Goal: Task Accomplishment & Management: Manage account settings

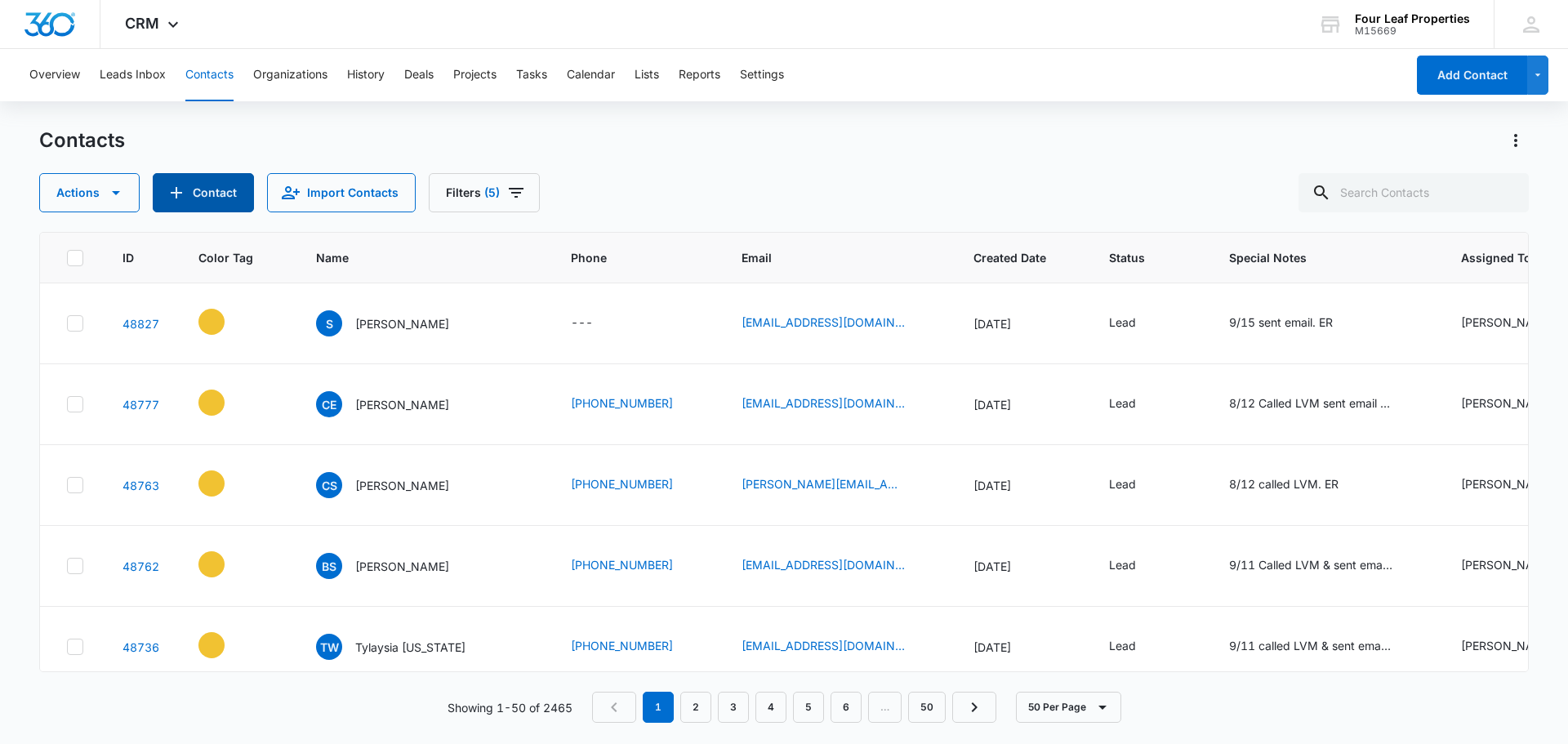
click at [180, 195] on icon "Add Contact" at bounding box center [176, 192] width 20 height 20
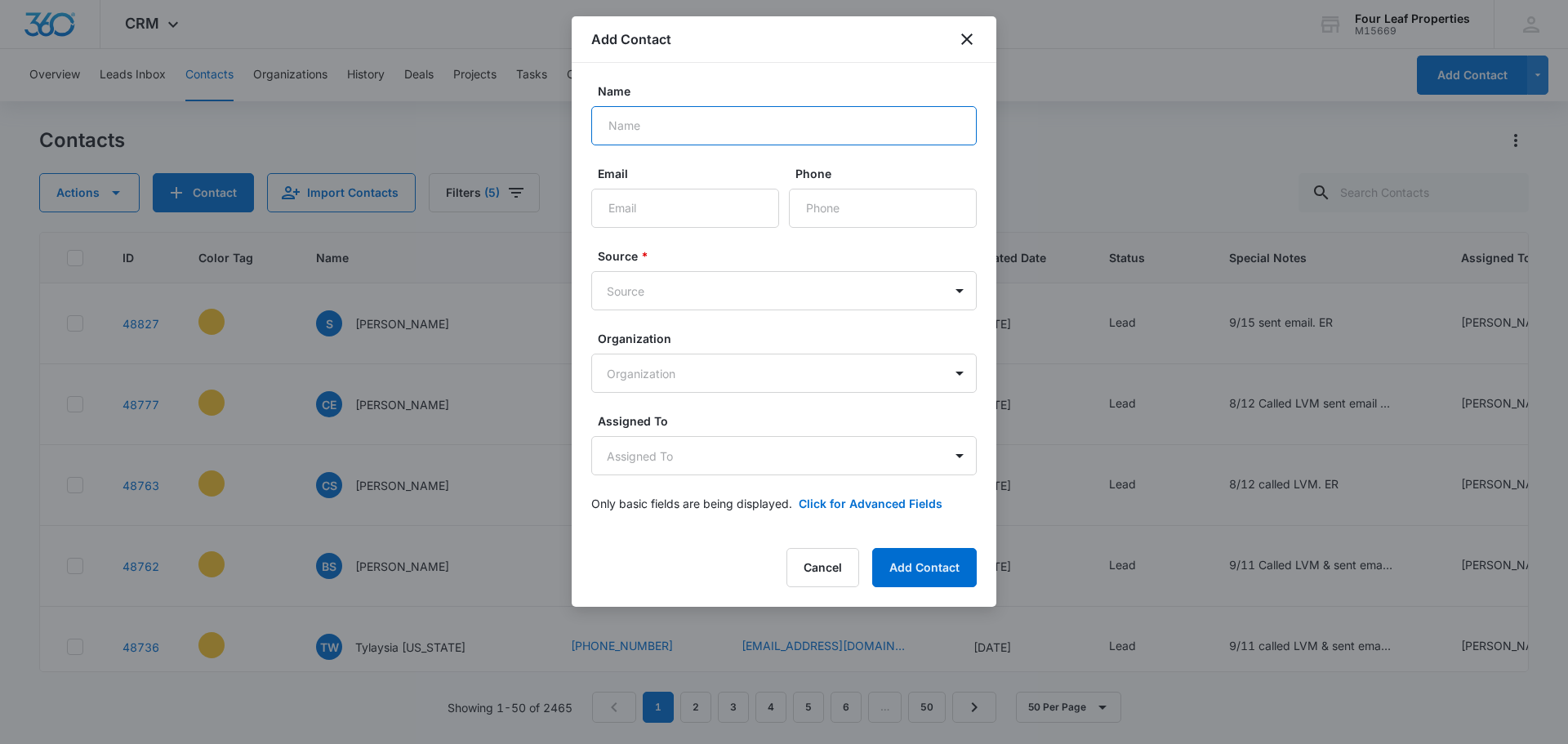
click at [712, 123] on input "Name" at bounding box center [784, 125] width 386 height 39
click at [962, 38] on icon "close" at bounding box center [967, 39] width 20 height 20
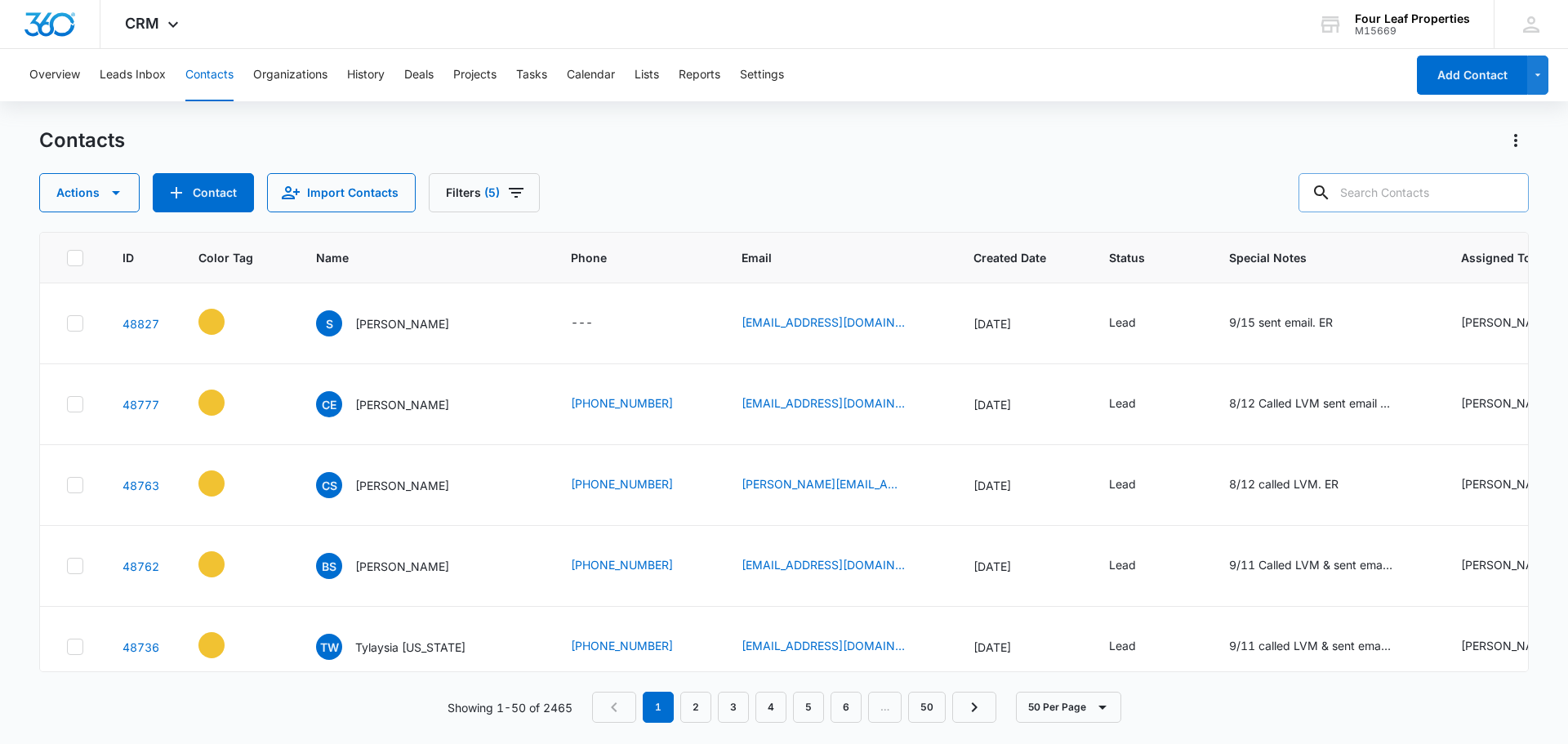
click at [1385, 197] on input "text" at bounding box center [1414, 192] width 230 height 39
type input "[PERSON_NAME]"
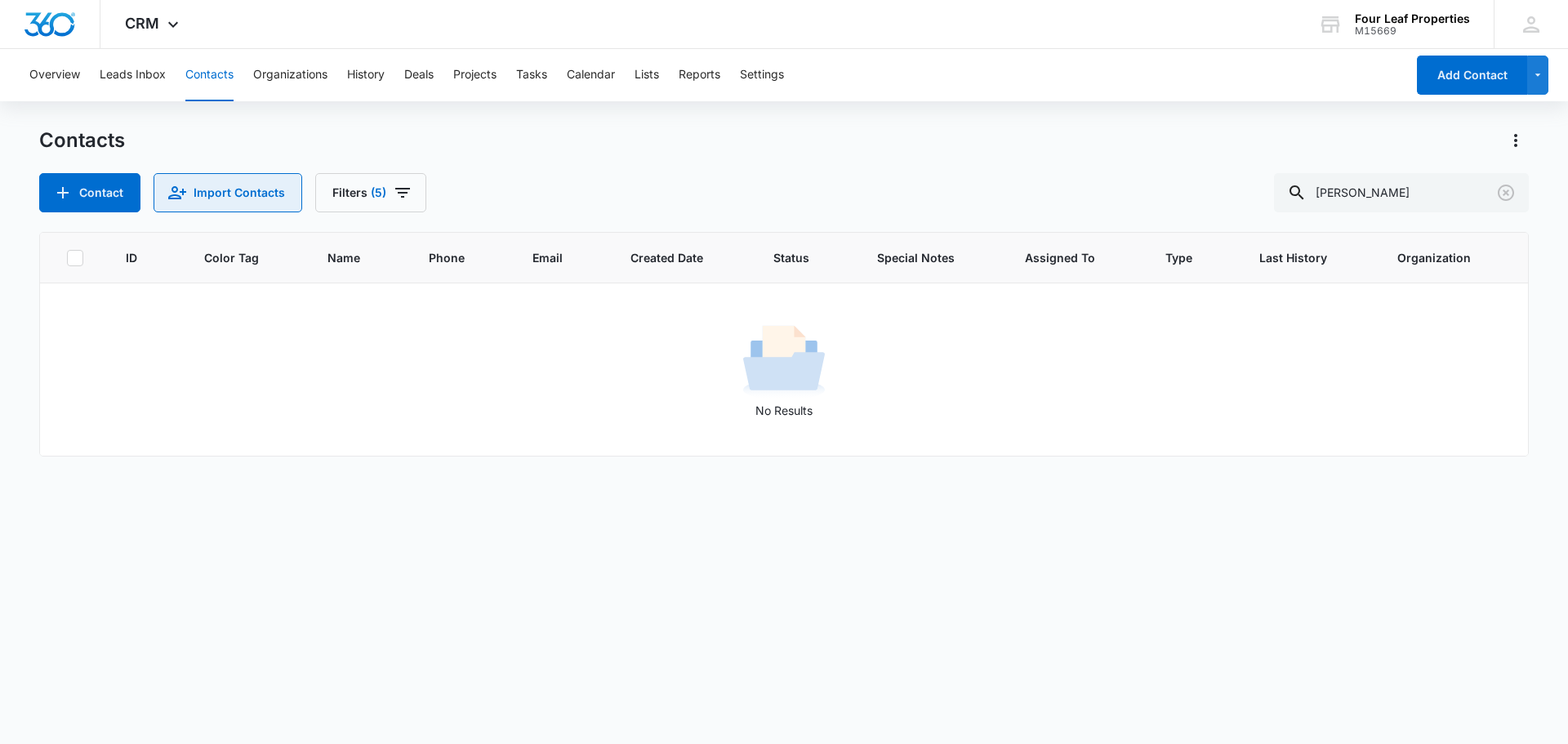
click at [236, 193] on button "Import Contacts" at bounding box center [228, 192] width 148 height 39
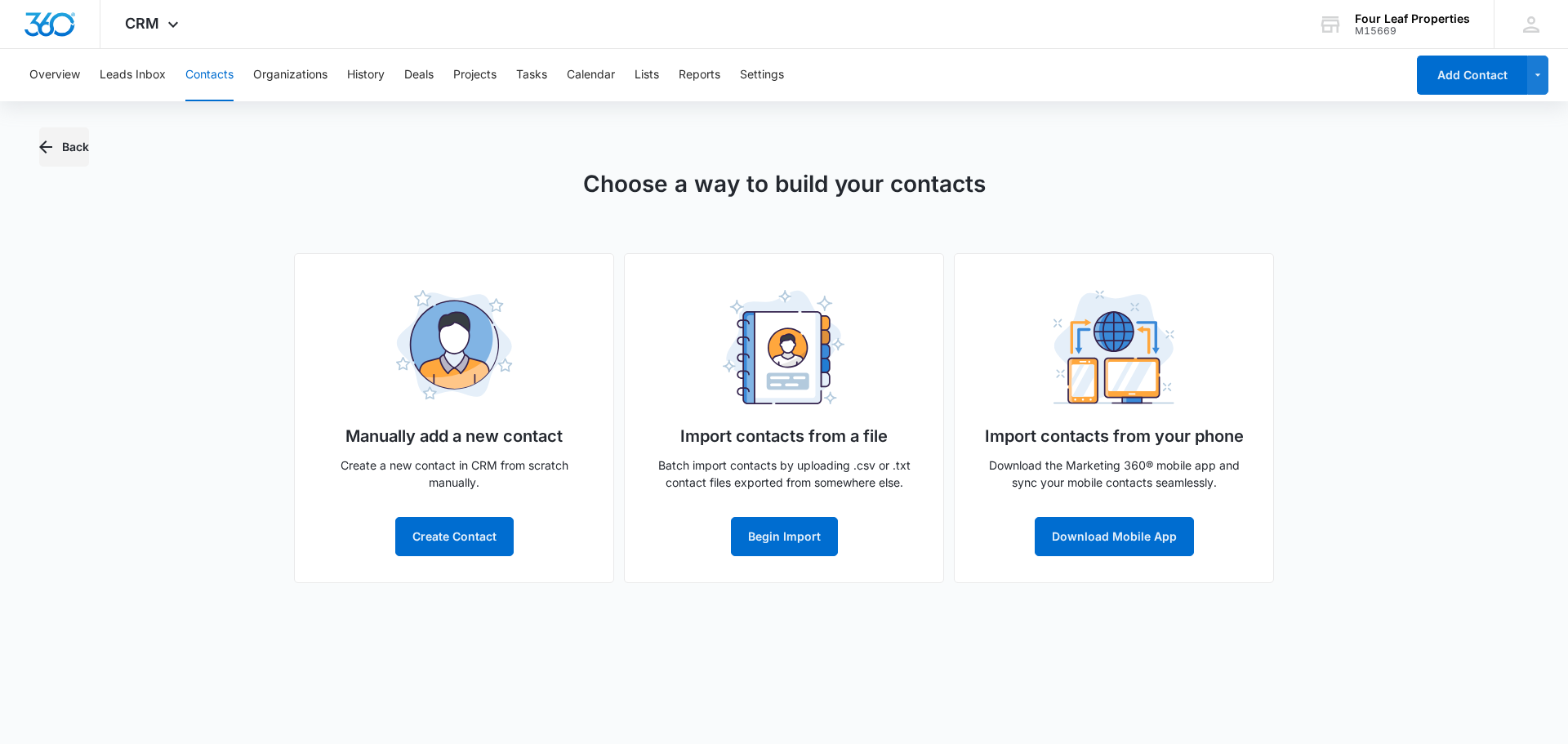
click at [45, 149] on icon "button" at bounding box center [46, 147] width 20 height 20
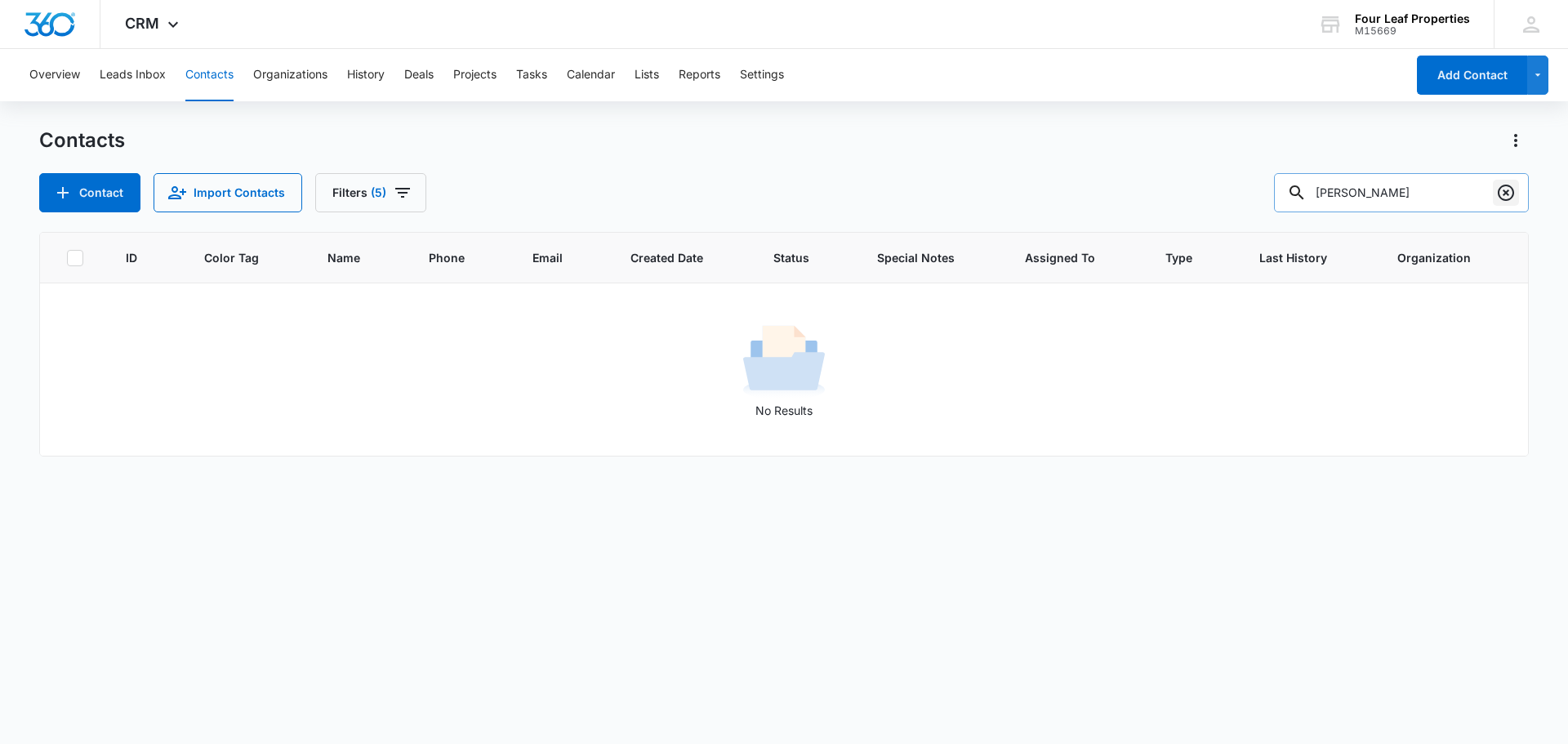
click at [1504, 192] on icon "Clear" at bounding box center [1506, 192] width 20 height 20
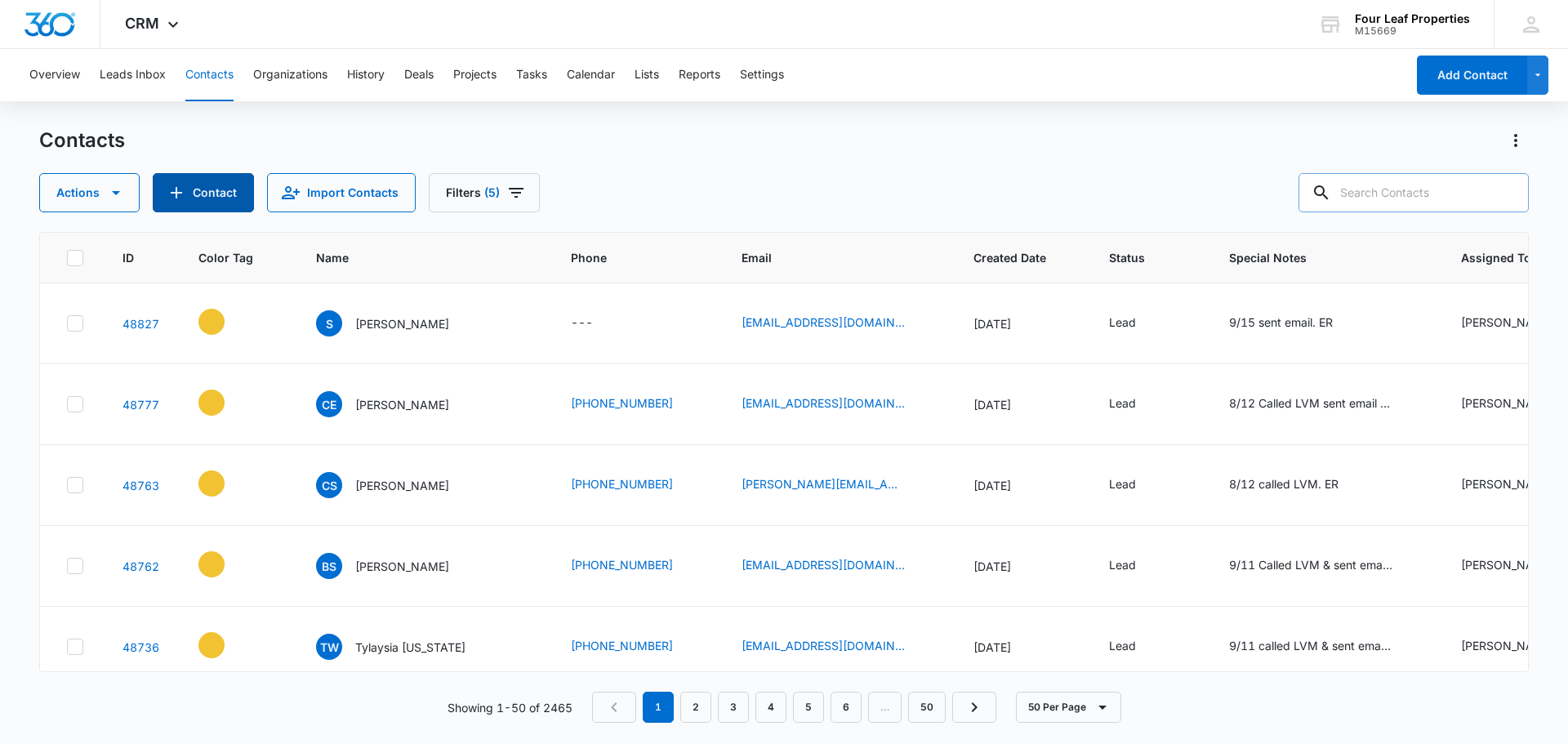
click at [195, 203] on button "Contact" at bounding box center [203, 192] width 101 height 39
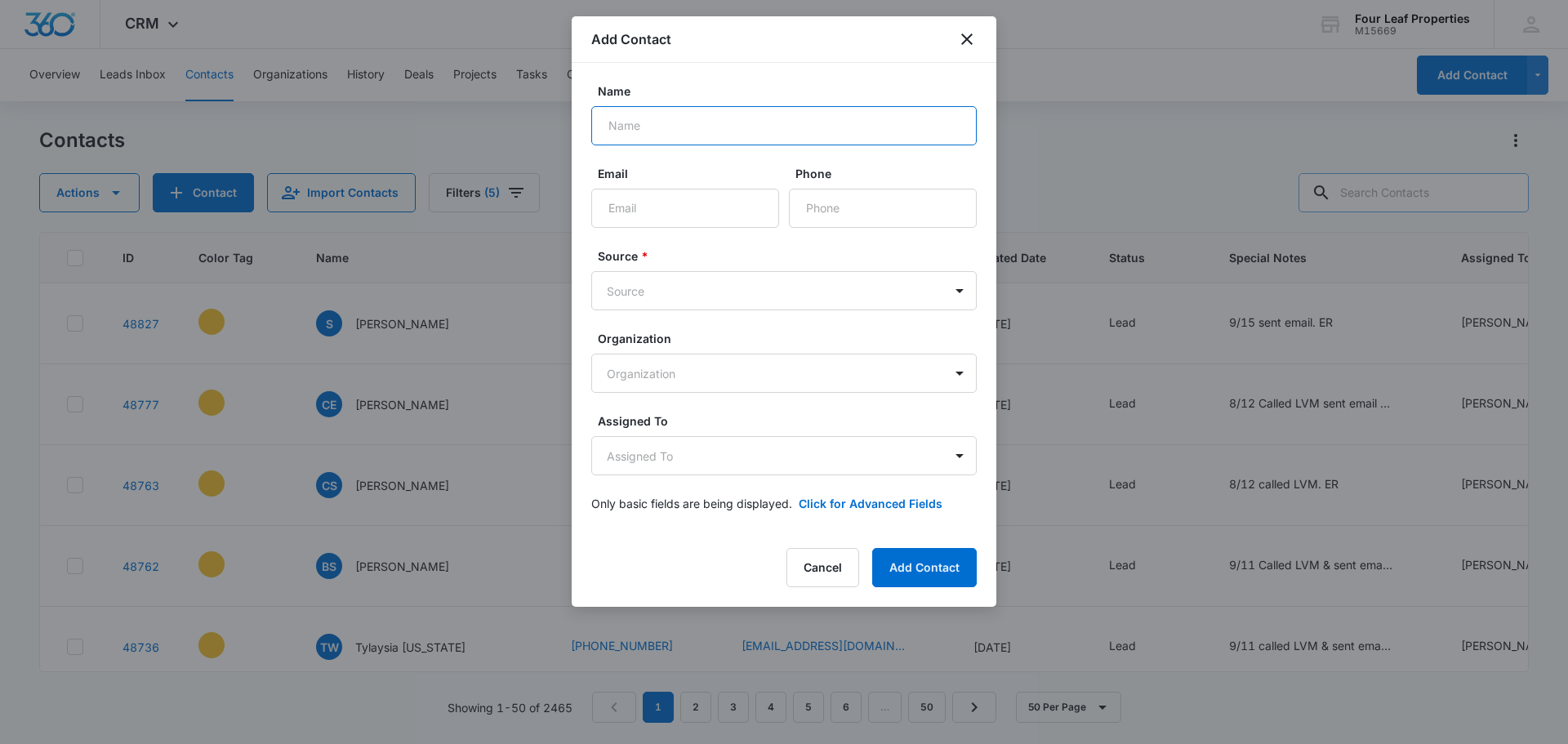
click at [632, 124] on input "Name" at bounding box center [784, 125] width 386 height 39
paste input "[PERSON_NAME]"
type input "[PERSON_NAME]"
click at [616, 196] on input "Email" at bounding box center [685, 208] width 188 height 39
paste input "[EMAIL_ADDRESS][DOMAIN_NAME]"
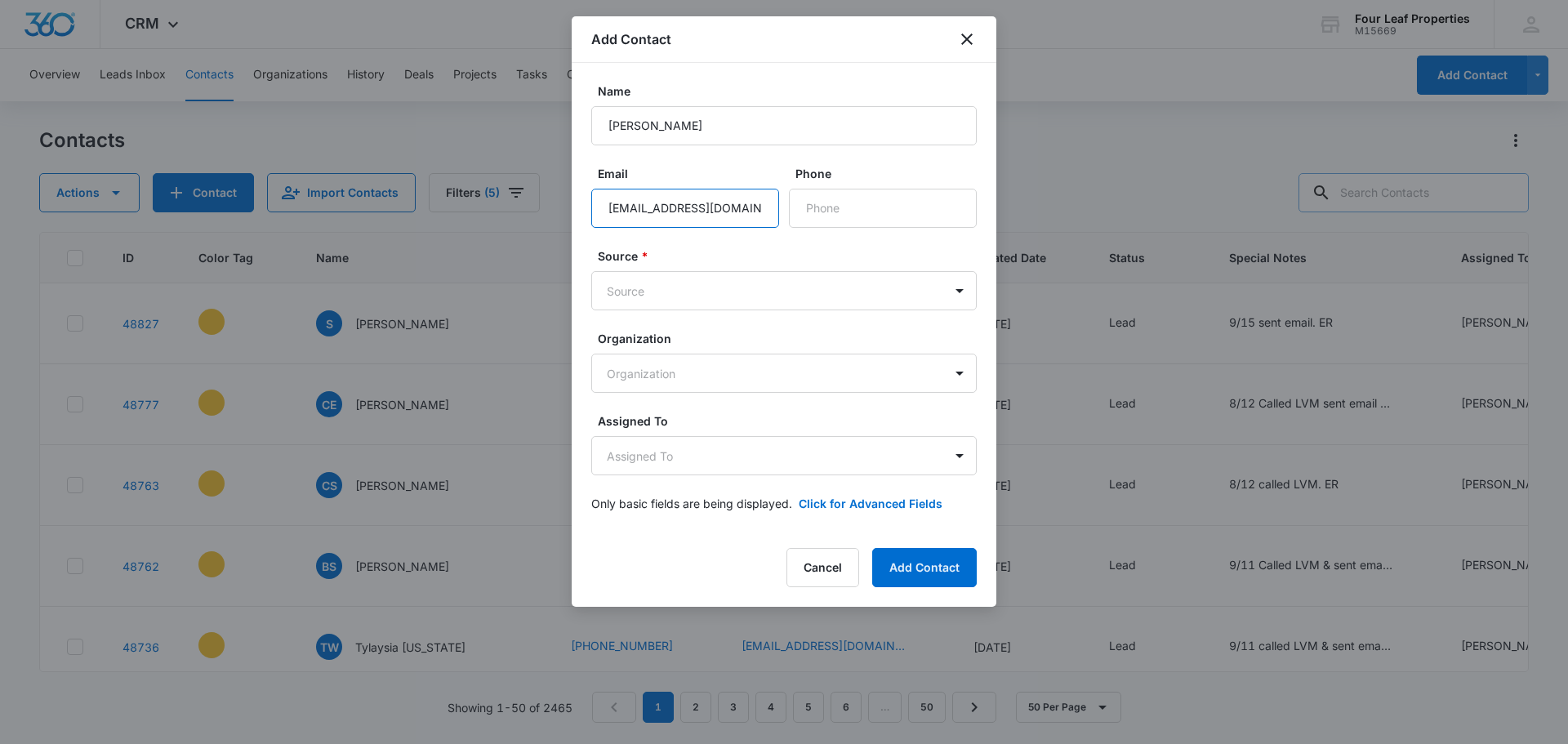
type input "[EMAIL_ADDRESS][DOMAIN_NAME]"
click at [892, 203] on input "Phone" at bounding box center [883, 208] width 188 height 39
paste input "[PHONE_NUMBER]"
type input "[PHONE_NUMBER]"
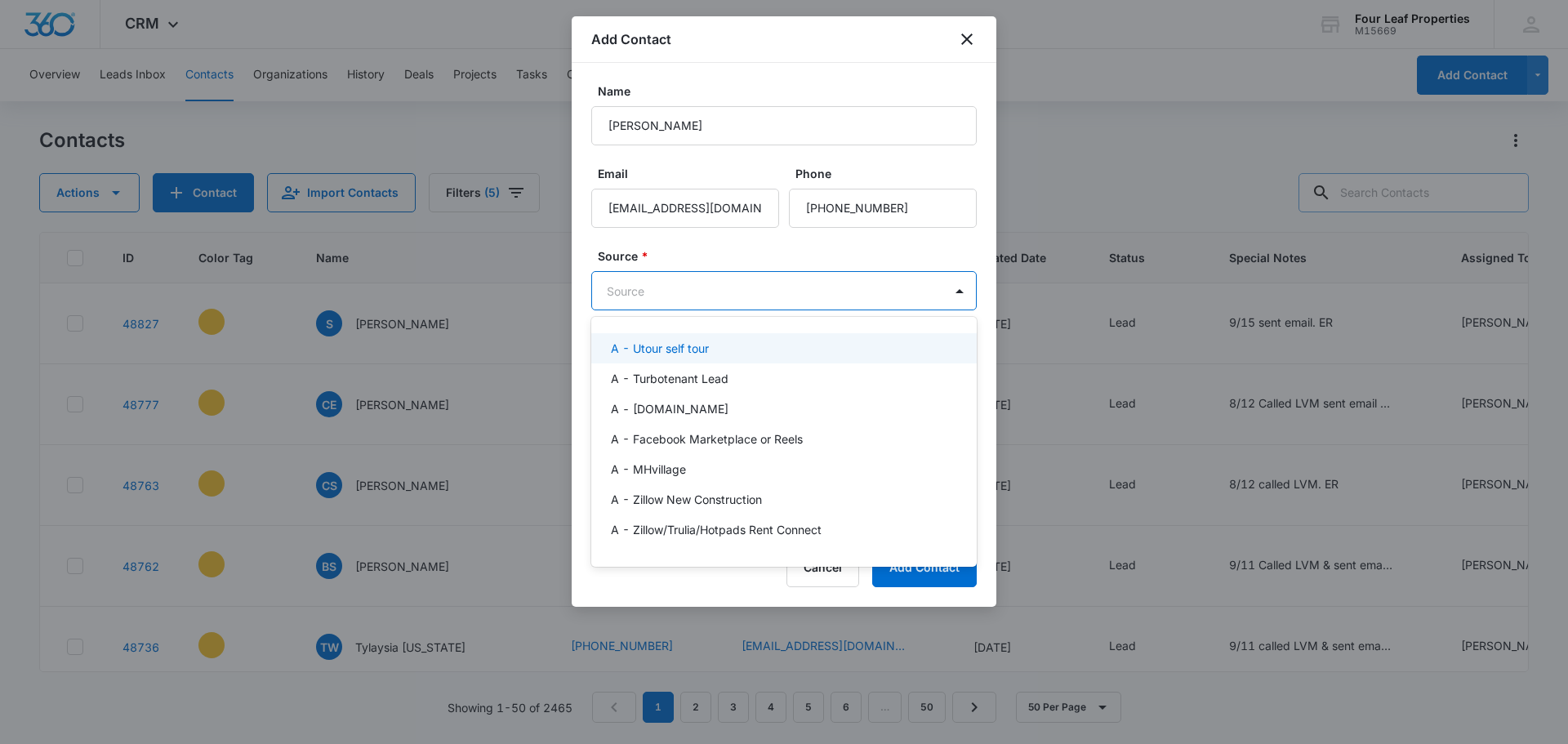
click at [654, 286] on body "CRM Apps Reputation Websites Forms CRM Email Social Shop Payments POS Content A…" at bounding box center [784, 372] width 1568 height 744
click at [694, 351] on p "A - Utour self tour" at bounding box center [660, 349] width 98 height 17
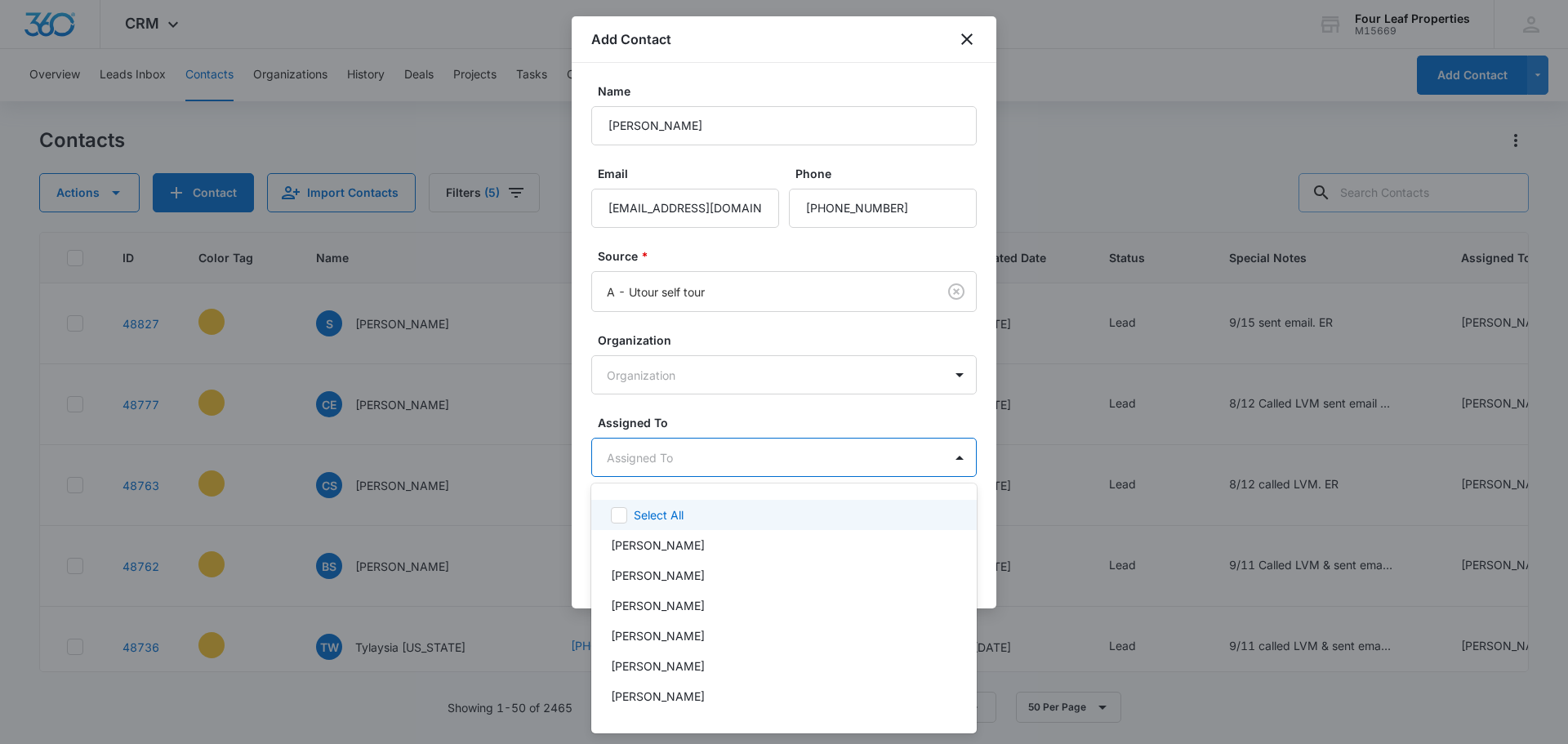
click at [683, 463] on body "CRM Apps Reputation Websites Forms CRM Email Social Shop Payments POS Content A…" at bounding box center [784, 372] width 1568 height 744
type input "ele"
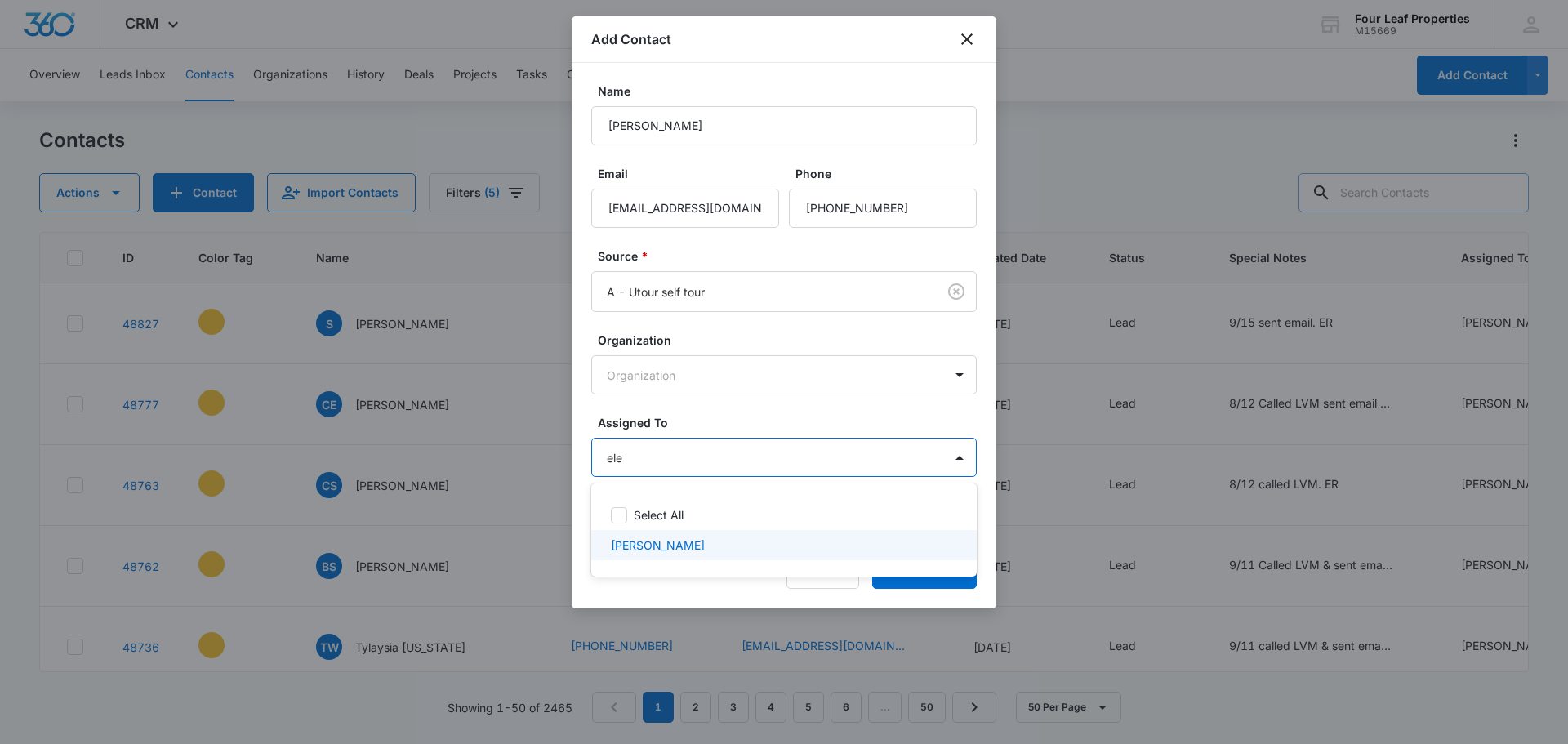
click at [662, 545] on p "[PERSON_NAME]" at bounding box center [658, 545] width 94 height 17
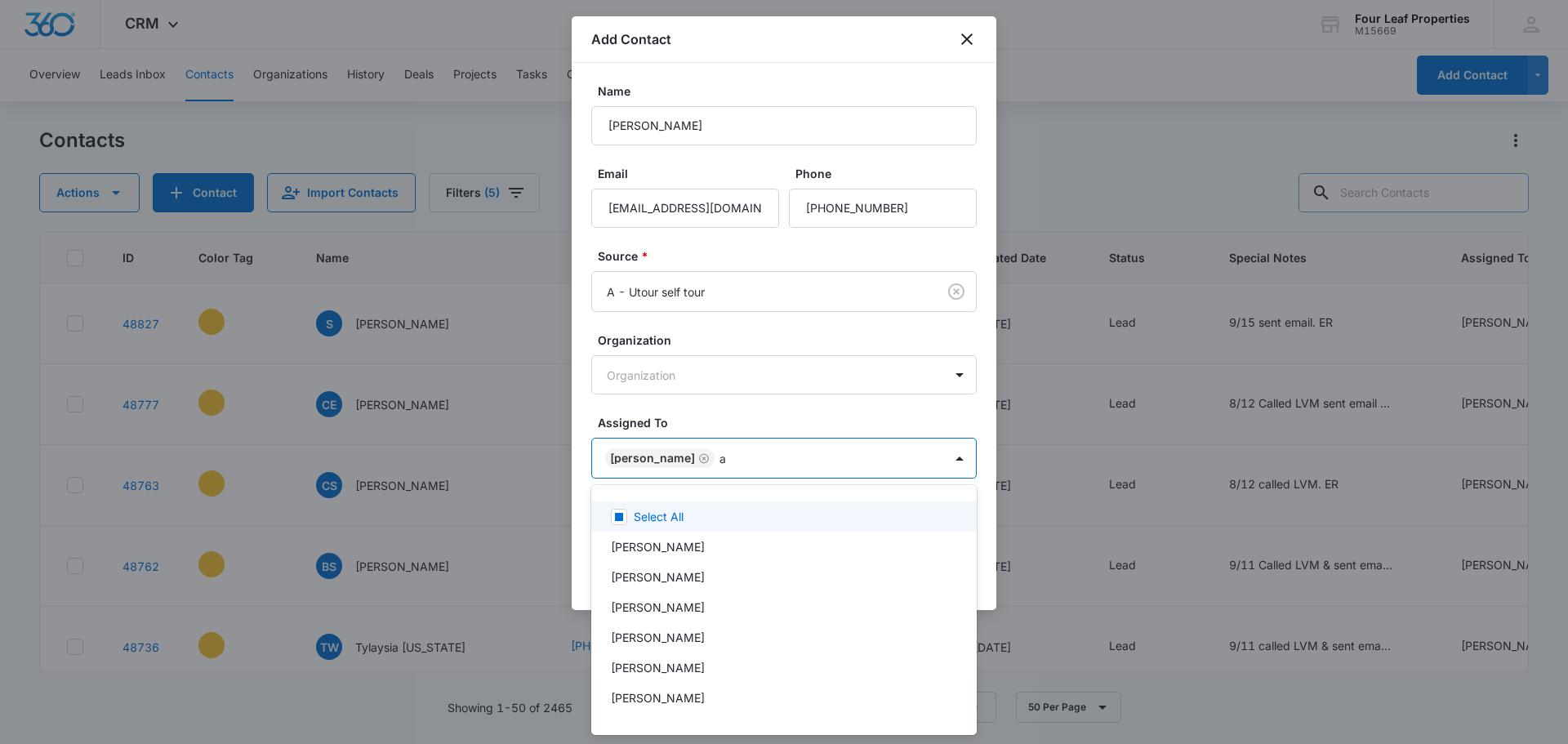
type input "al"
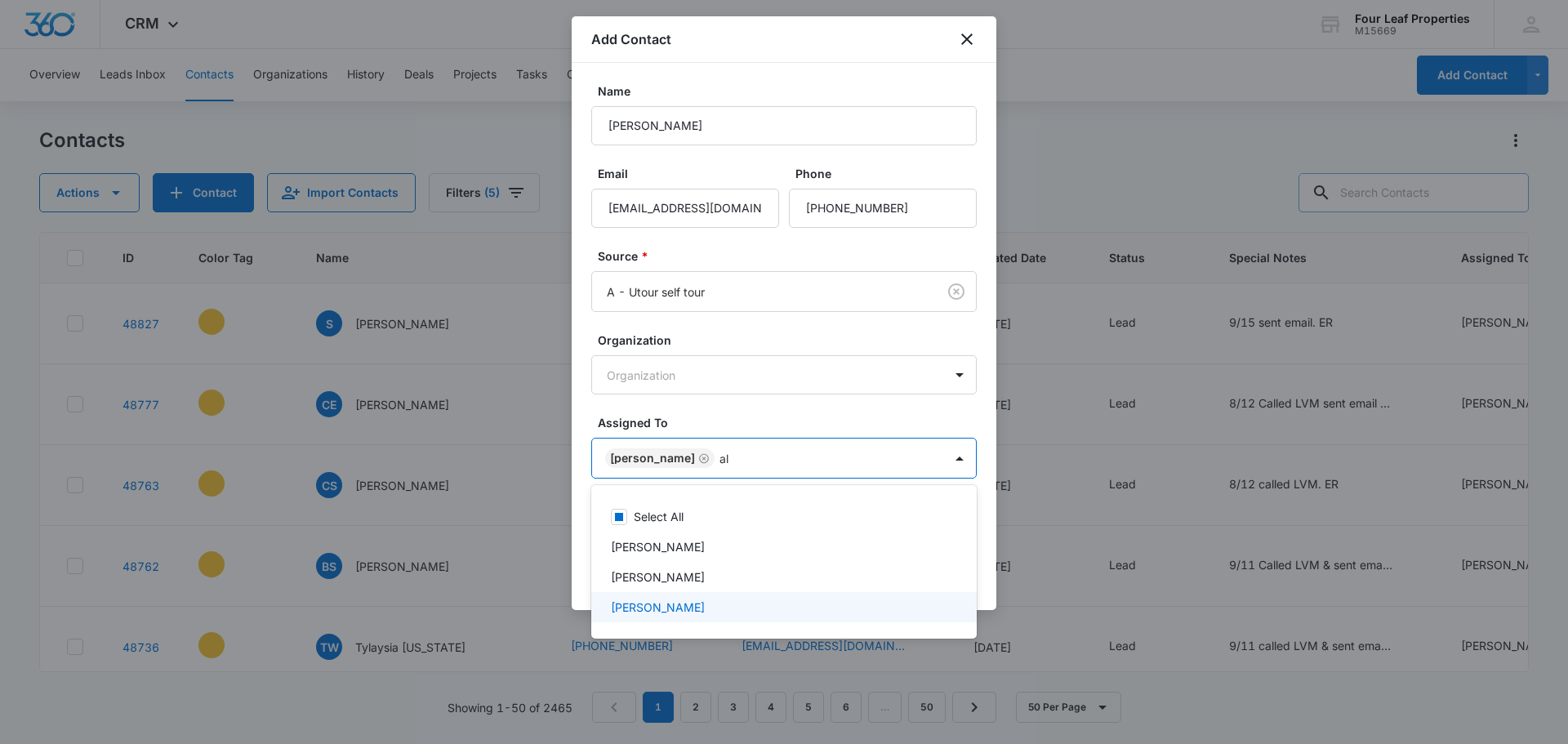
click at [666, 595] on div "[PERSON_NAME]" at bounding box center [784, 607] width 386 height 30
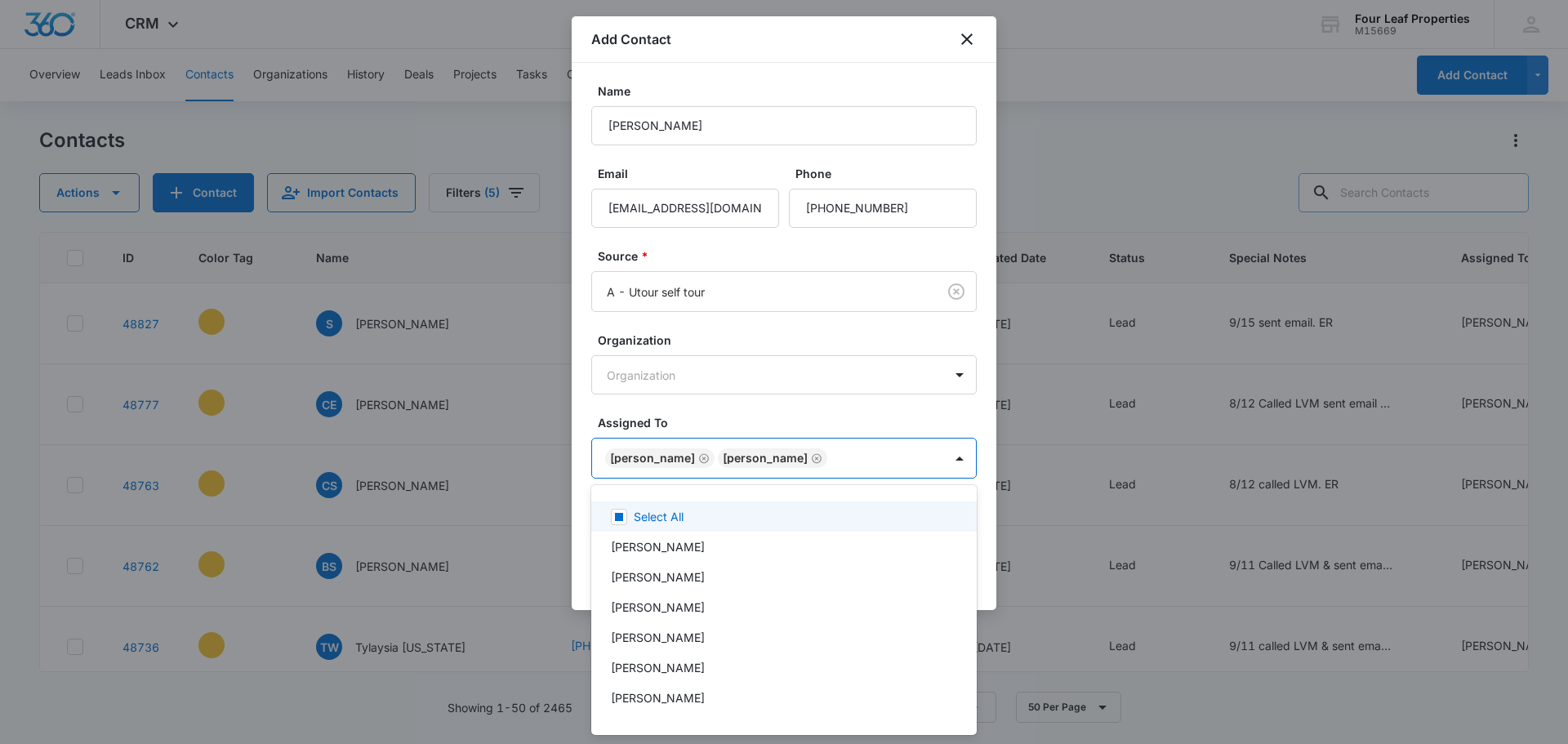
click at [814, 419] on div at bounding box center [784, 372] width 1568 height 744
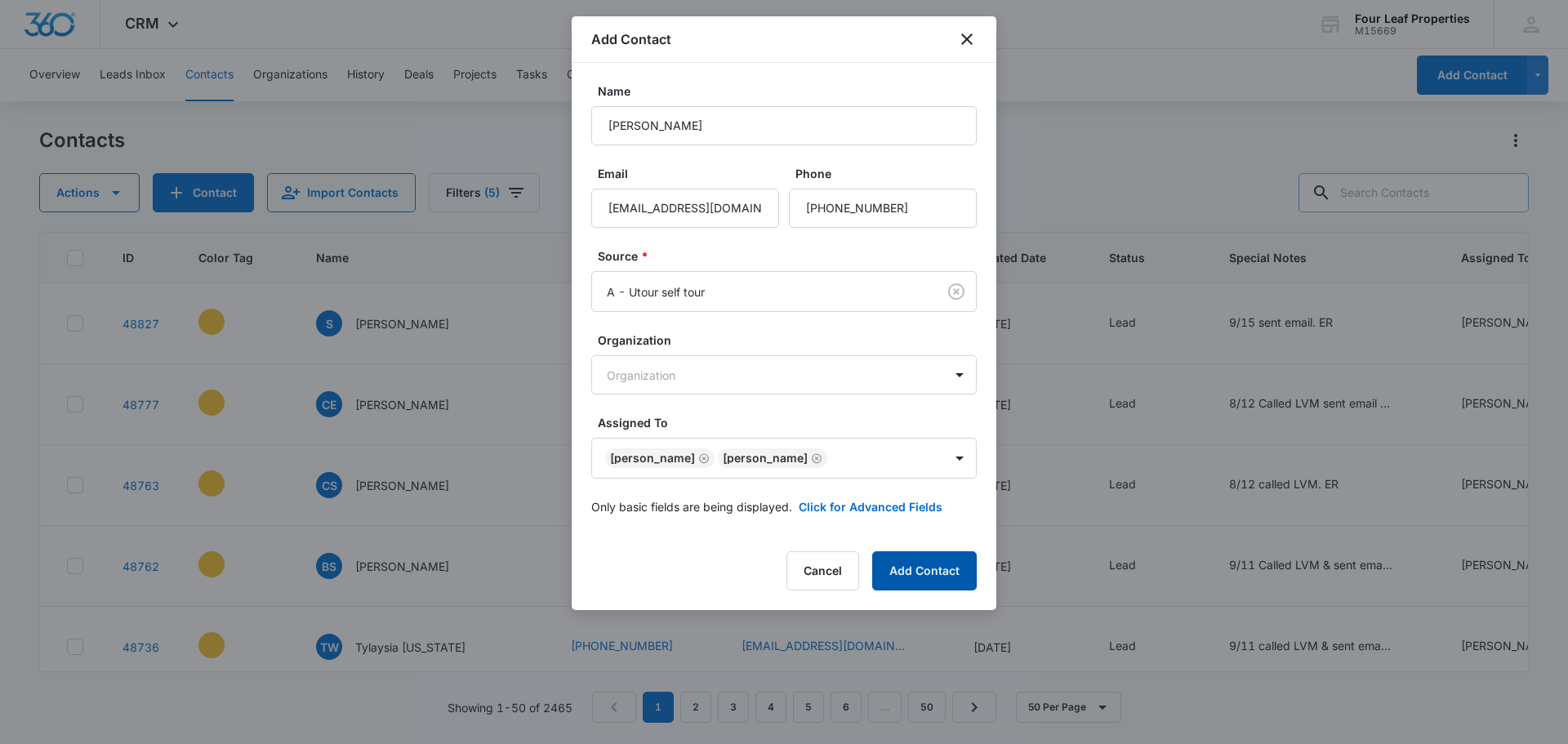
click at [923, 567] on button "Add Contact" at bounding box center [924, 571] width 104 height 39
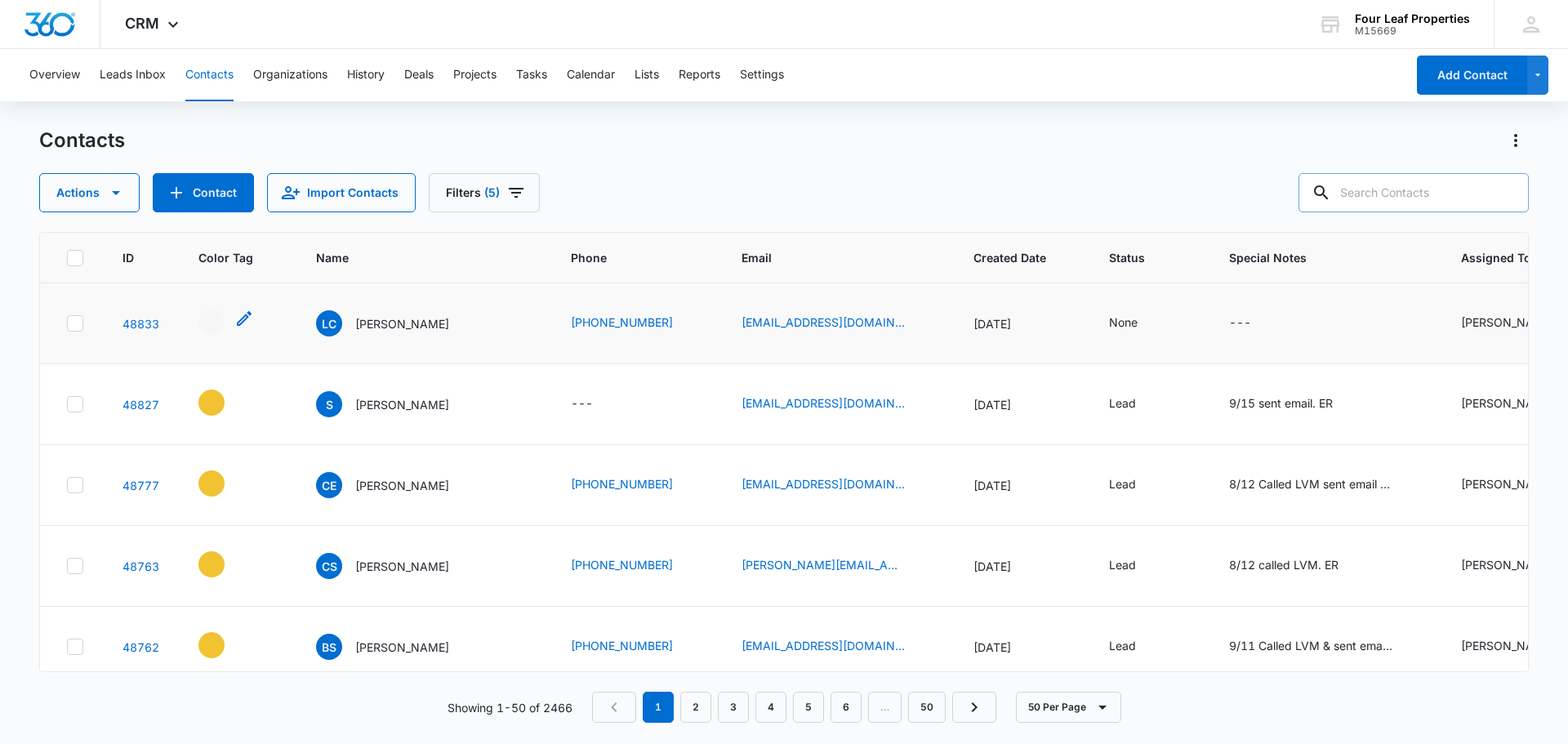
click at [233, 321] on div "- - Select to Edit Field" at bounding box center [226, 322] width 55 height 26
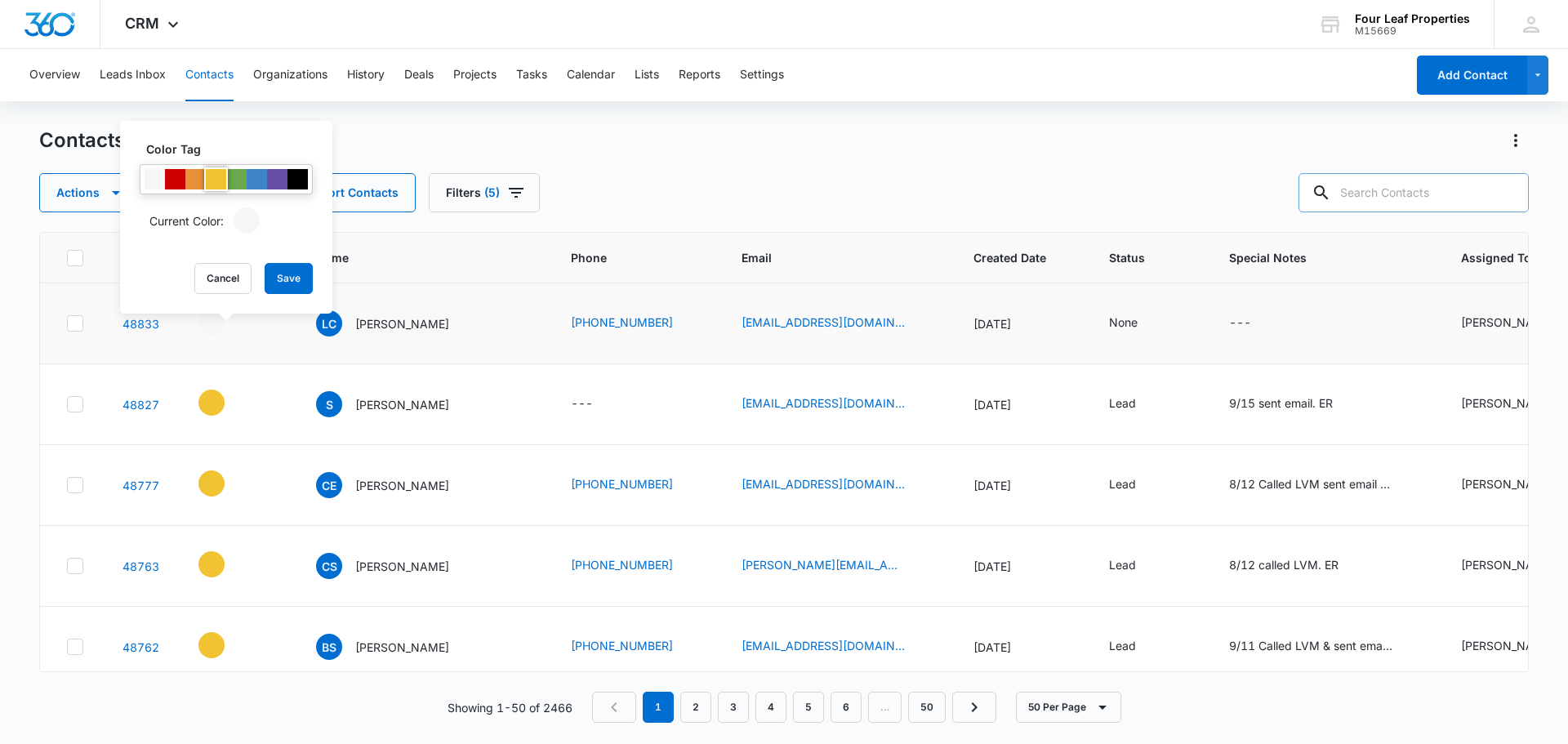
click at [216, 180] on div at bounding box center [217, 180] width 21 height 21
click at [283, 271] on button "Save" at bounding box center [289, 279] width 48 height 31
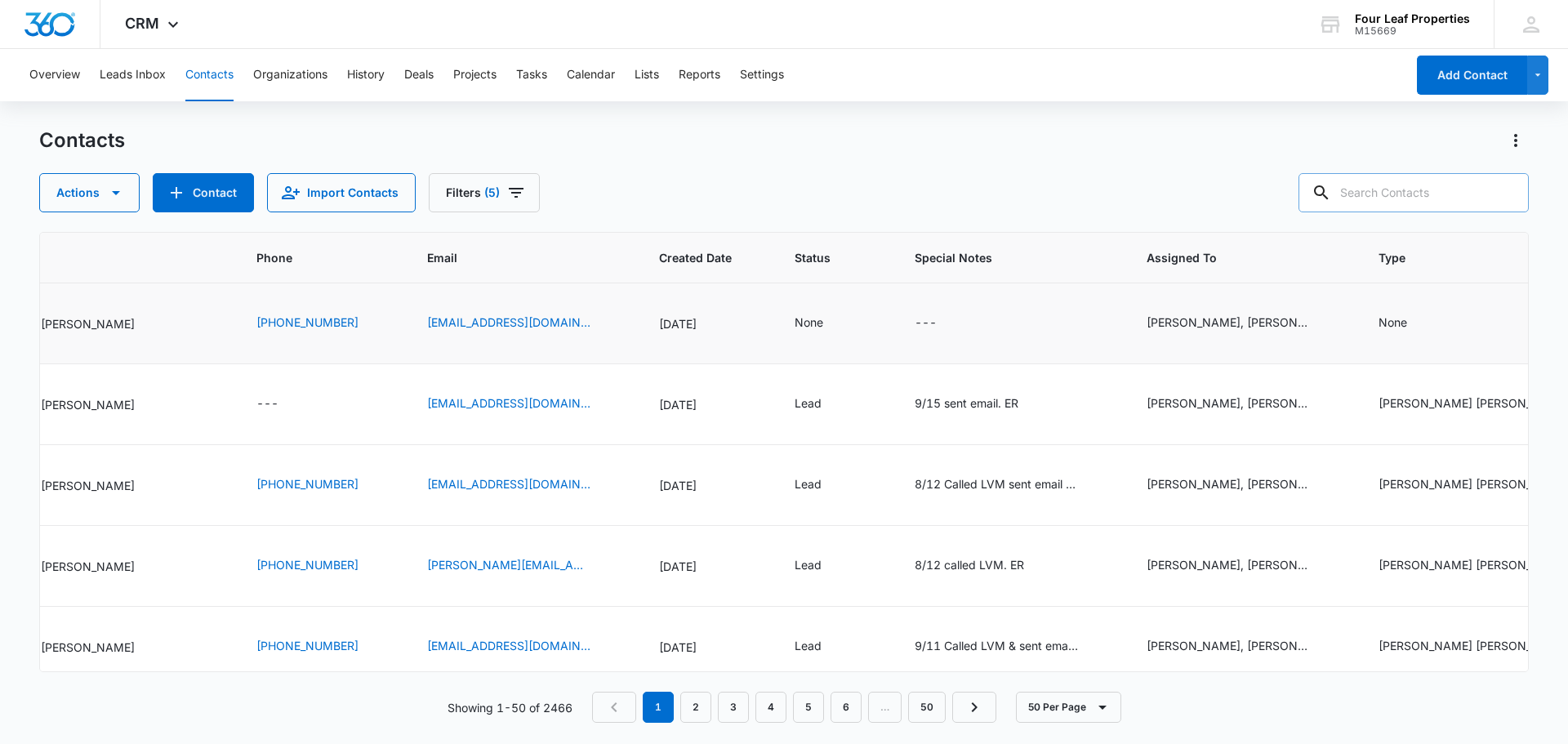
scroll to position [0, 344]
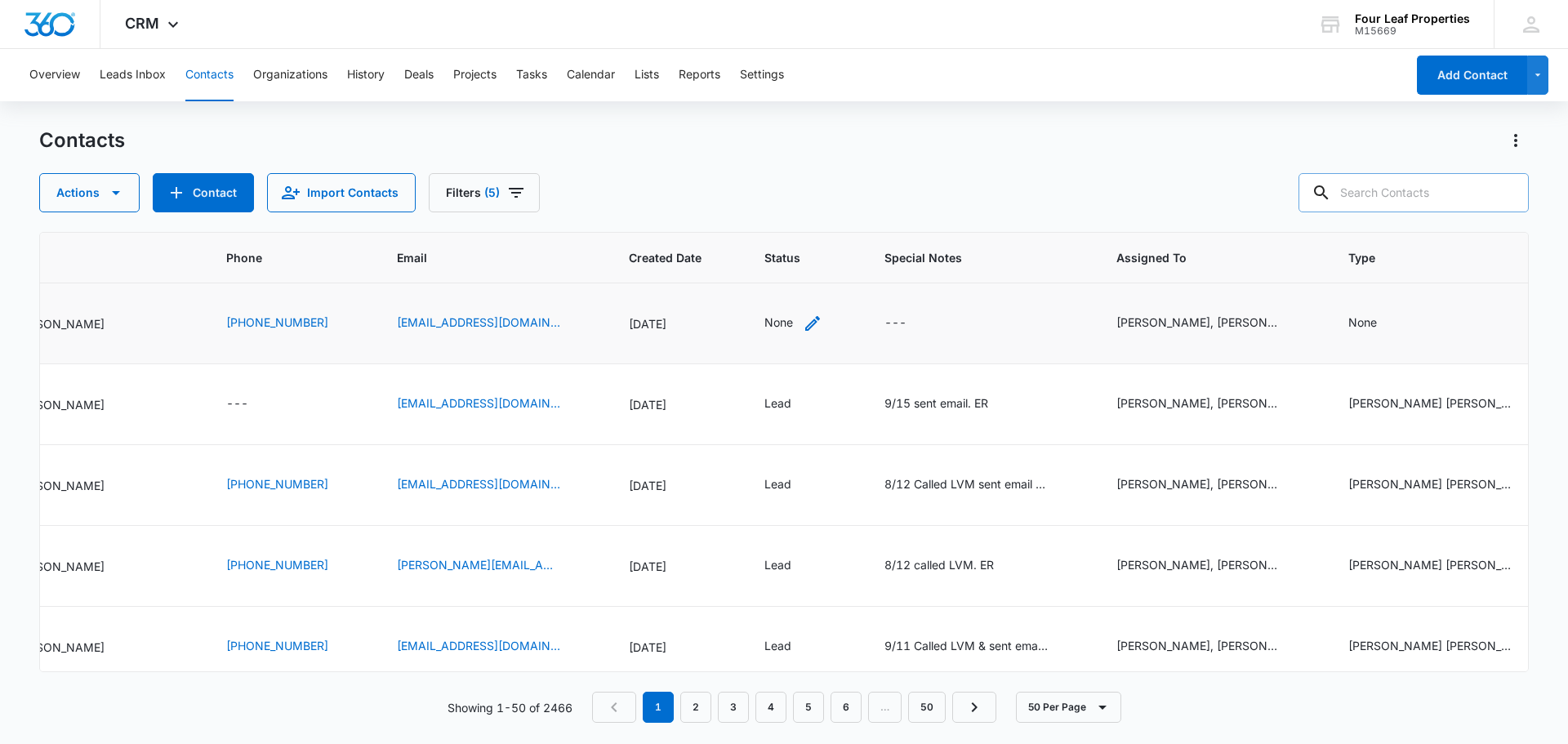
click at [768, 314] on div "None" at bounding box center [793, 323] width 58 height 20
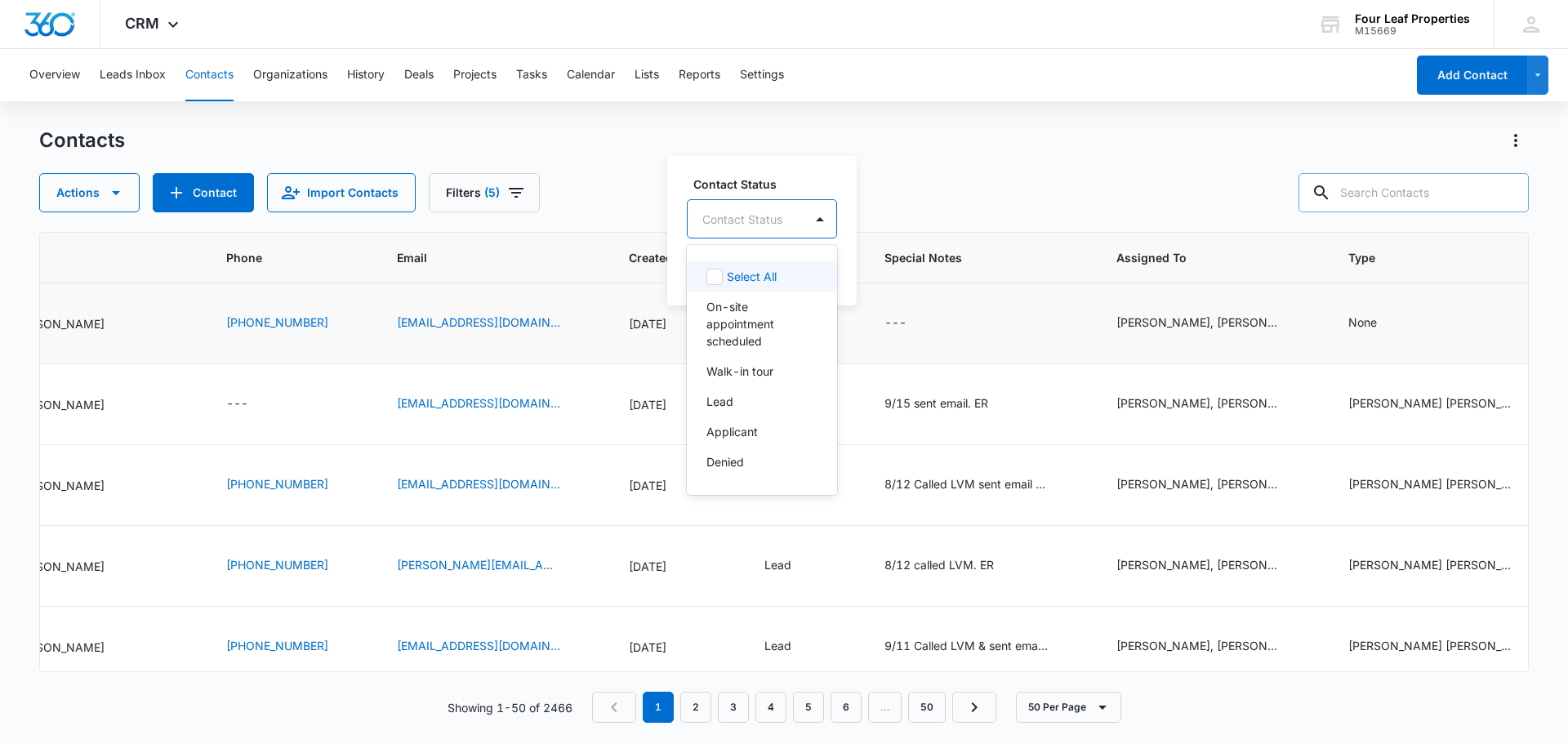
click at [748, 229] on div at bounding box center [742, 219] width 80 height 21
click at [745, 398] on div "Lead" at bounding box center [760, 401] width 108 height 17
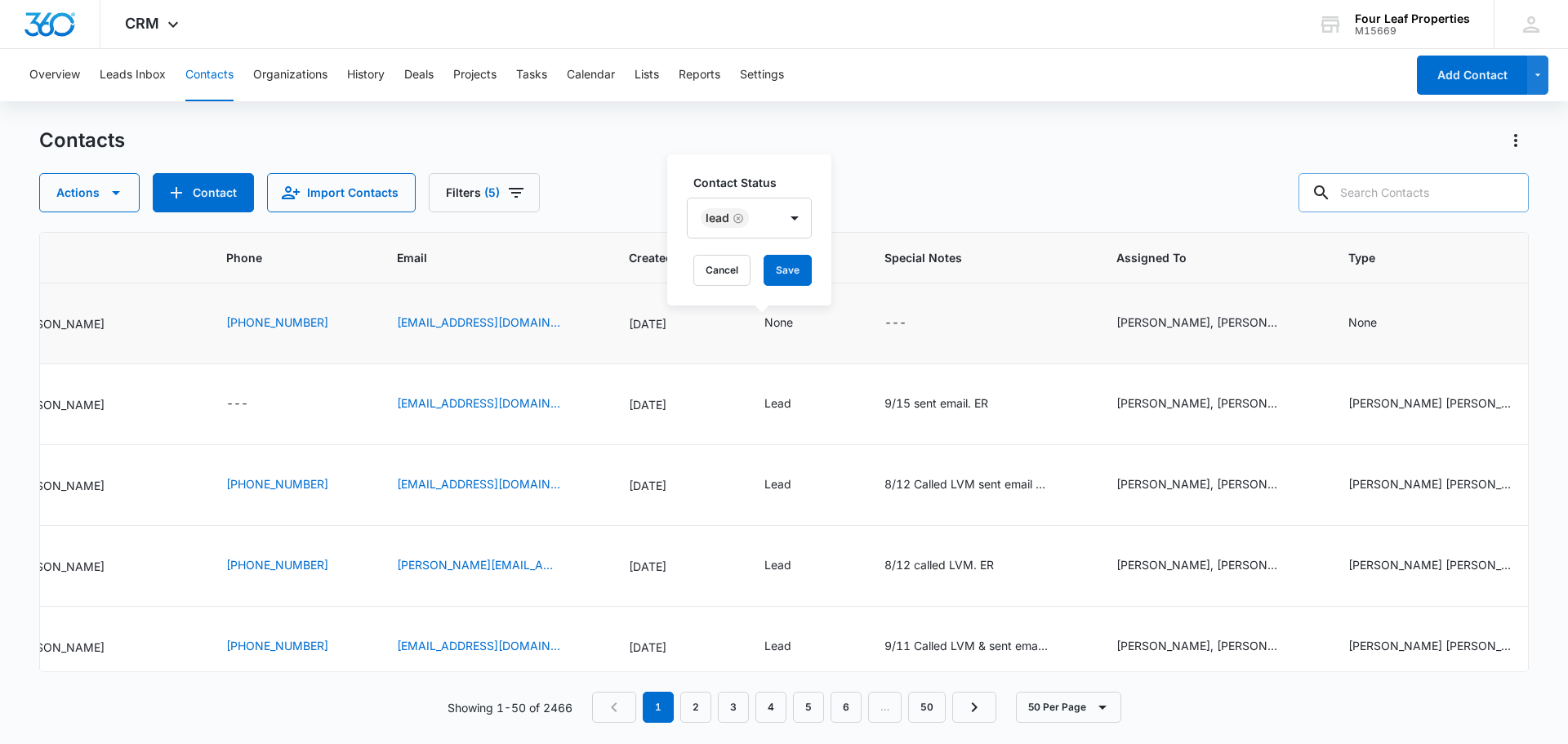
click at [790, 167] on div "Contact Status Lead Cancel Save" at bounding box center [749, 230] width 164 height 151
click at [783, 285] on button "Save" at bounding box center [788, 270] width 48 height 31
click at [1348, 333] on td "None" at bounding box center [1445, 324] width 232 height 81
click at [1349, 328] on div "None" at bounding box center [1363, 322] width 28 height 17
click at [1313, 222] on div at bounding box center [1319, 219] width 72 height 21
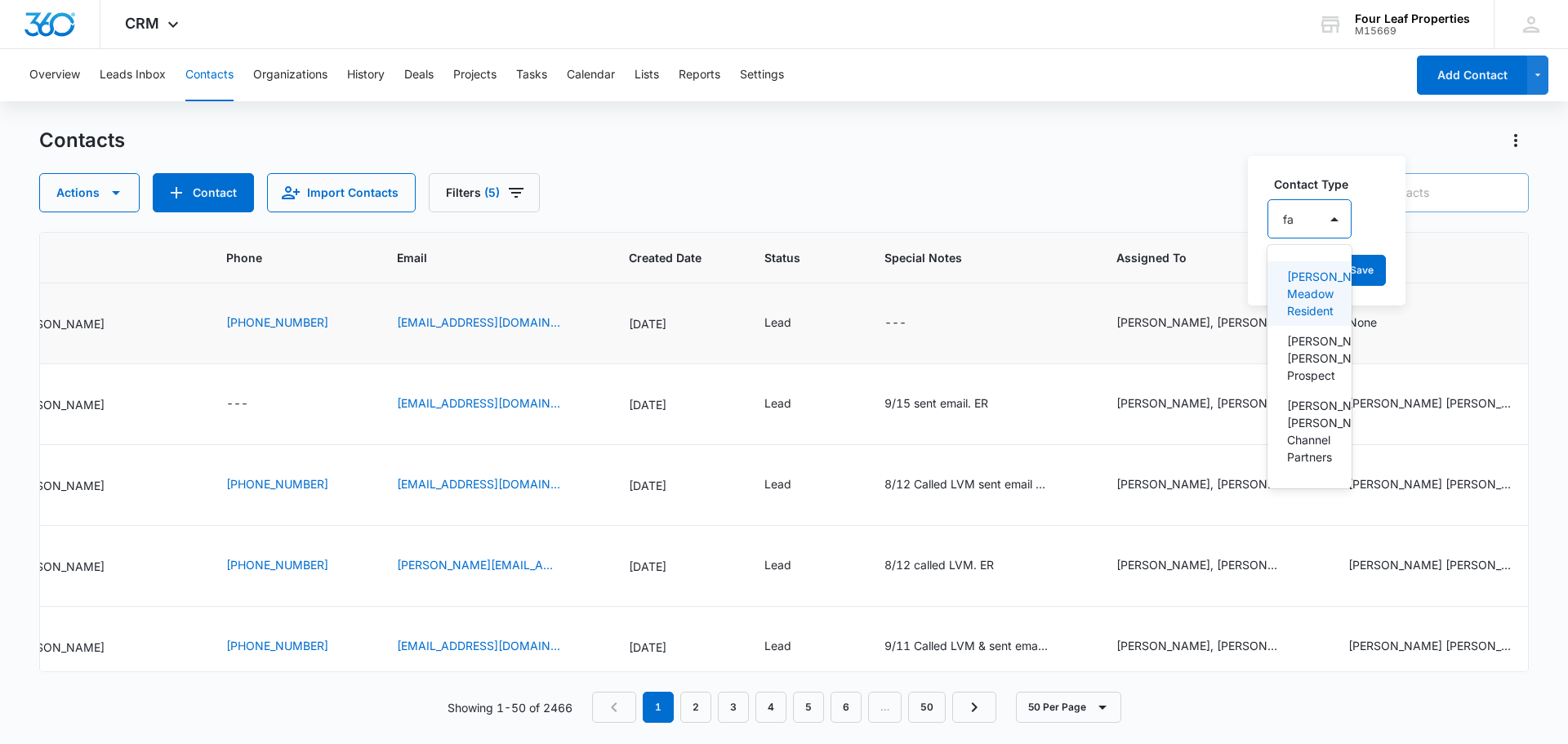
type input "fan"
click at [1326, 374] on p "[PERSON_NAME] [PERSON_NAME] Prospect" at bounding box center [1312, 358] width 48 height 52
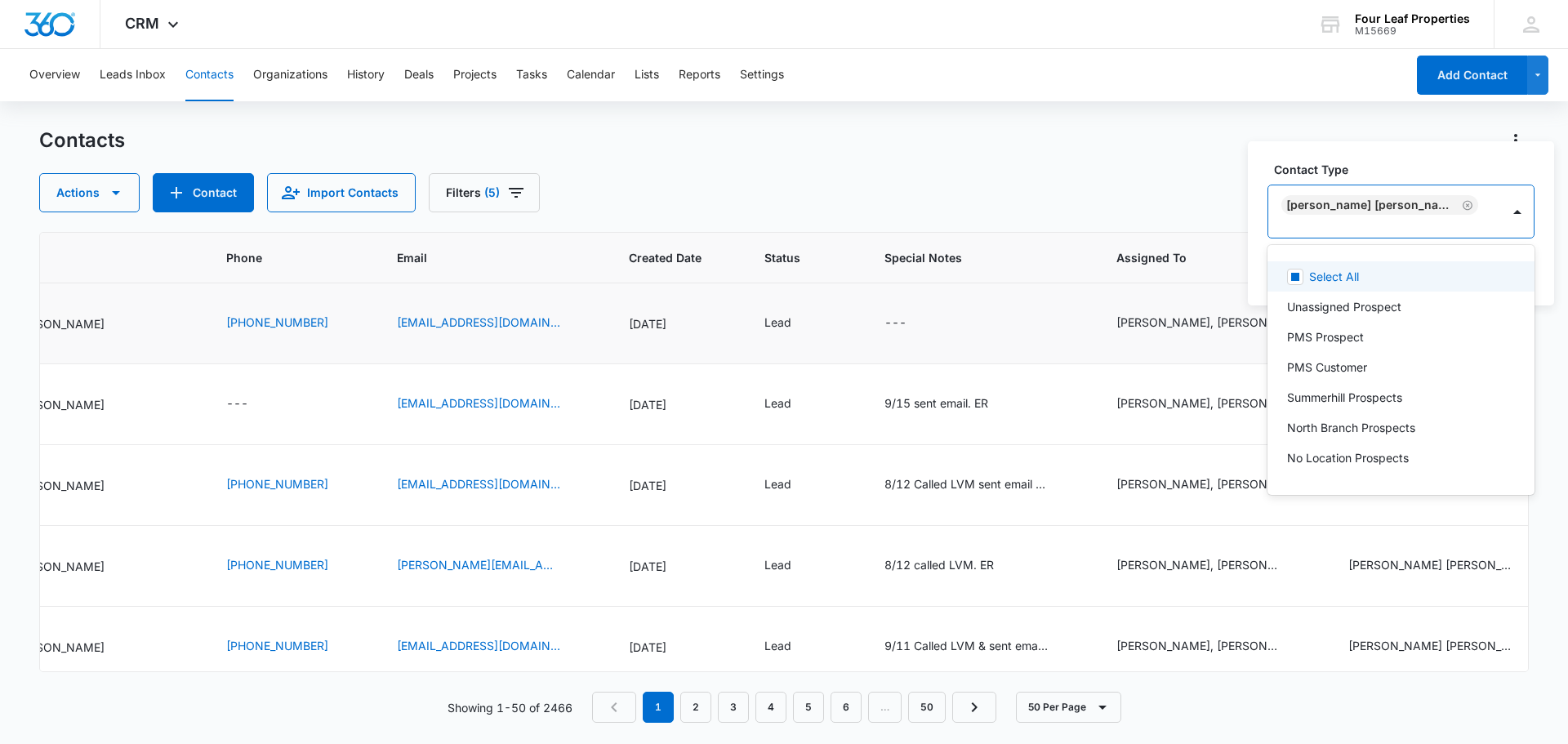
click at [1441, 165] on div "Contact Type option [PERSON_NAME][GEOGRAPHIC_DATA][PERSON_NAME], selected. 30 r…" at bounding box center [1401, 224] width 306 height 164
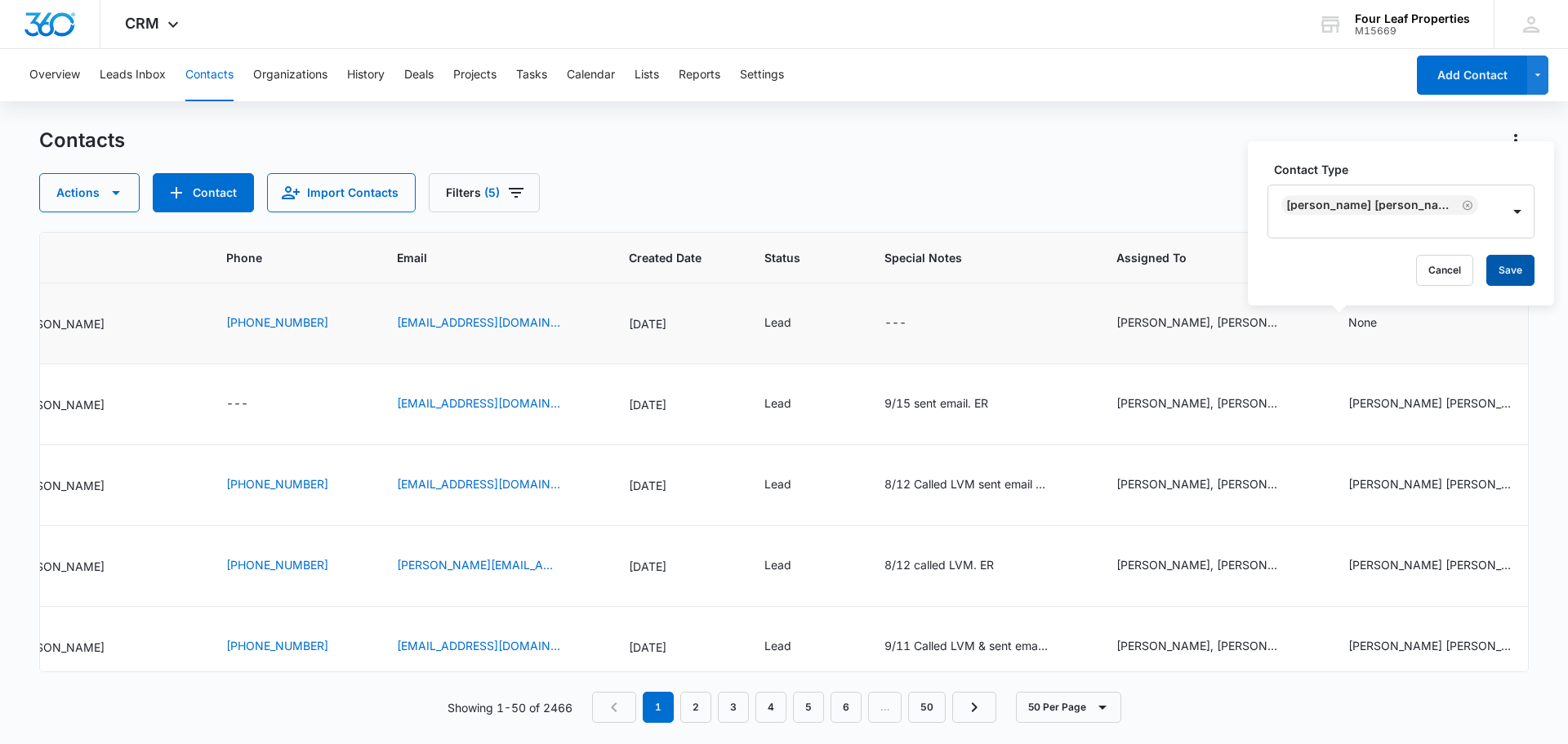
click at [1487, 277] on button "Save" at bounding box center [1511, 270] width 48 height 31
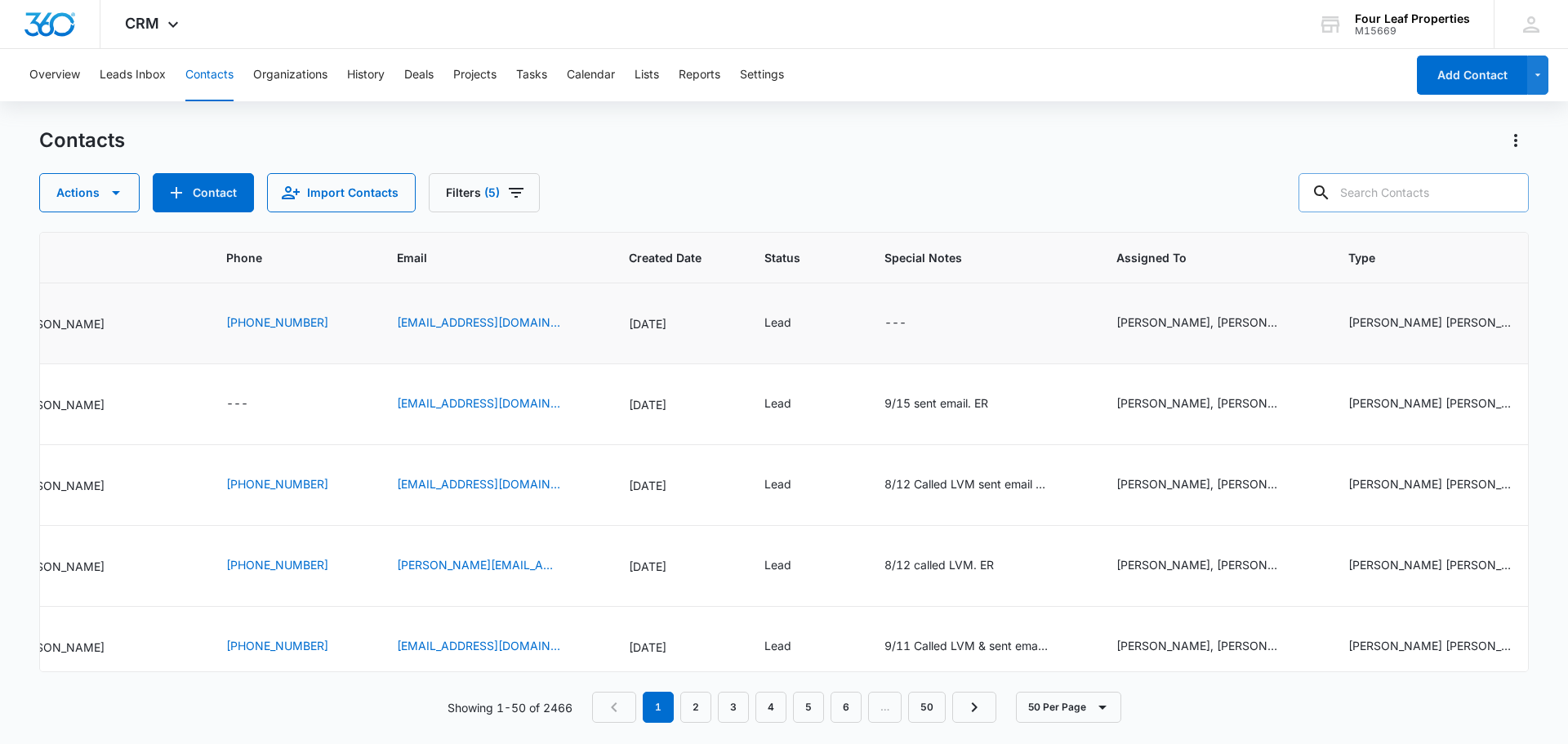
click at [919, 327] on icon "Special Notes - - Select to Edit Field" at bounding box center [926, 323] width 15 height 15
click at [861, 183] on textarea "Special Notes" at bounding box center [886, 192] width 193 height 93
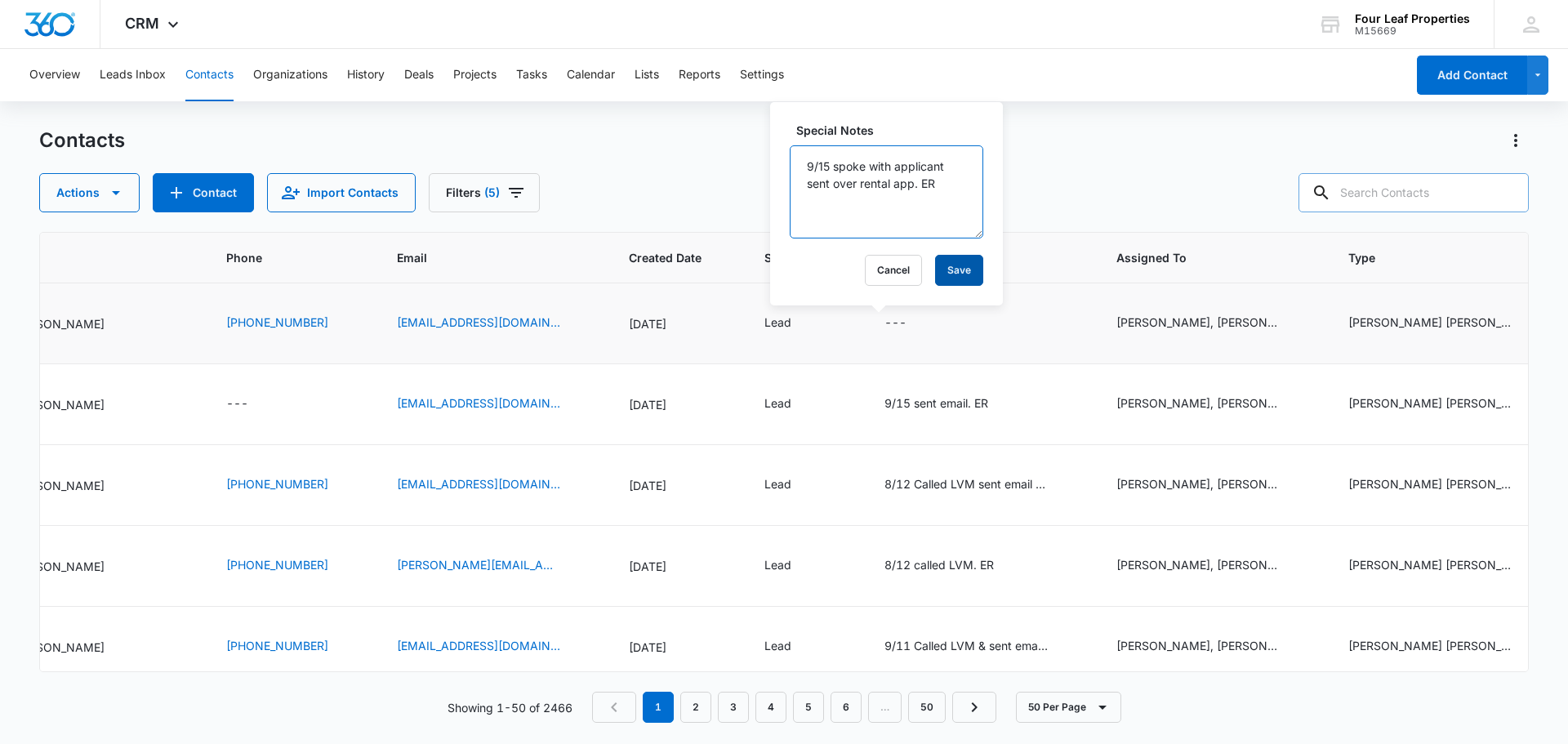
type textarea "9/15 spoke with applicant sent over rental app. ER"
click at [953, 271] on button "Save" at bounding box center [960, 270] width 48 height 31
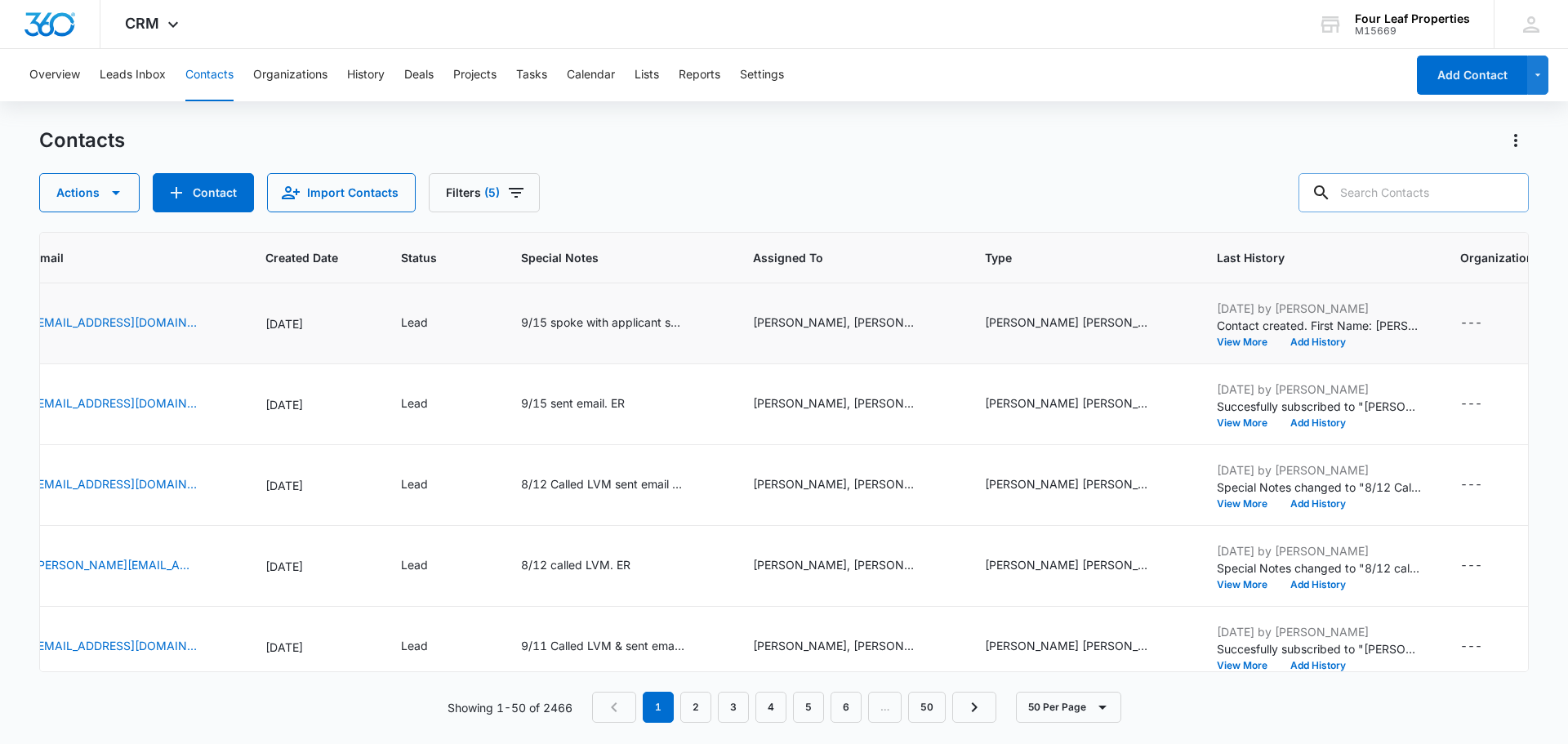
scroll to position [0, 734]
